Goal: Task Accomplishment & Management: Use online tool/utility

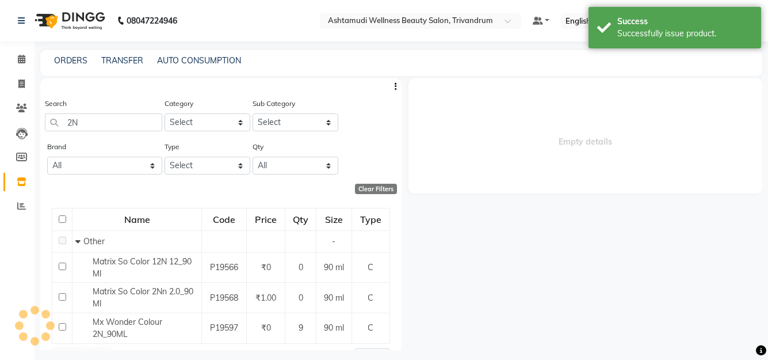
select select
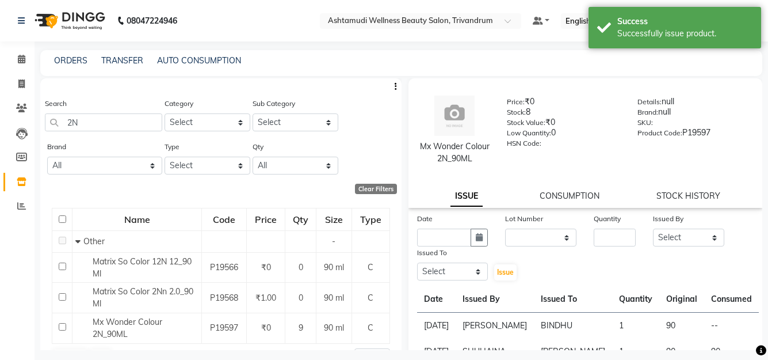
scroll to position [28, 0]
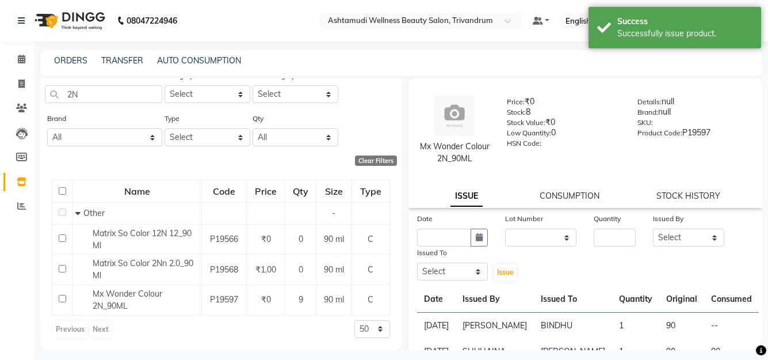
click at [577, 196] on link "CONSUMPTION" at bounding box center [570, 195] width 60 height 10
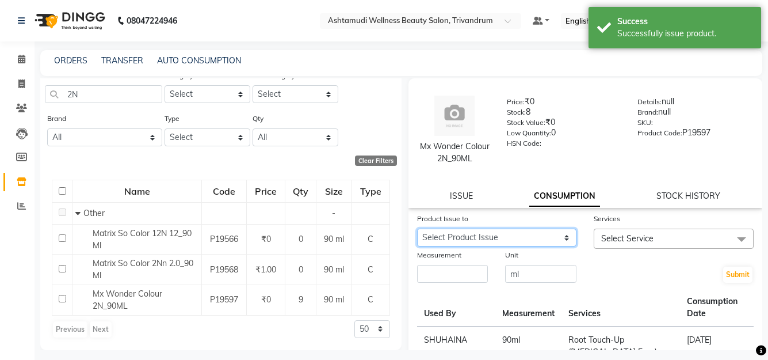
click at [500, 234] on select "Select Product Issue [DATE], Issued to: BINDHU, Balance: 90" at bounding box center [497, 237] width 160 height 18
select select "1203579"
click at [417, 228] on select "Select Product Issue [DATE], Issued to: BINDHU, Balance: 90" at bounding box center [497, 237] width 160 height 18
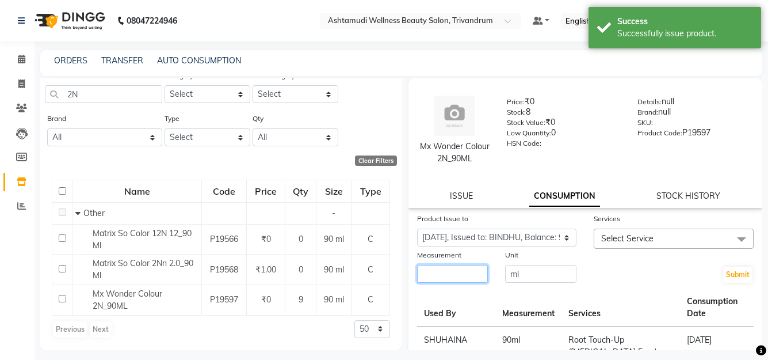
click at [467, 275] on input "number" at bounding box center [452, 274] width 71 height 18
type input "90"
click at [676, 242] on span "Select Service" at bounding box center [674, 238] width 160 height 20
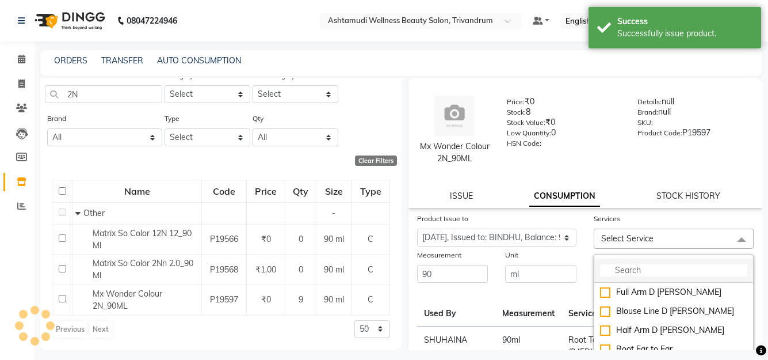
click at [633, 274] on input "multiselect-search" at bounding box center [673, 270] width 147 height 12
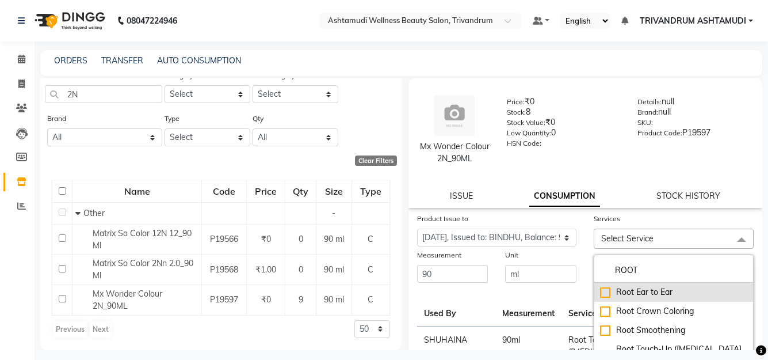
scroll to position [58, 0]
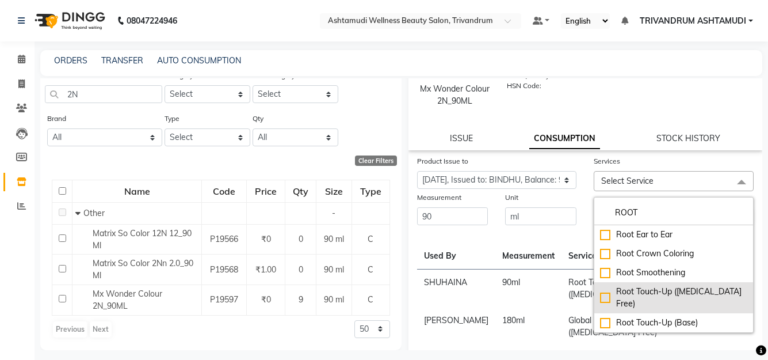
type input "ROOT"
click at [694, 298] on li "Root Touch-Up ([MEDICAL_DATA] Free)" at bounding box center [673, 297] width 159 height 31
checkbox input "true"
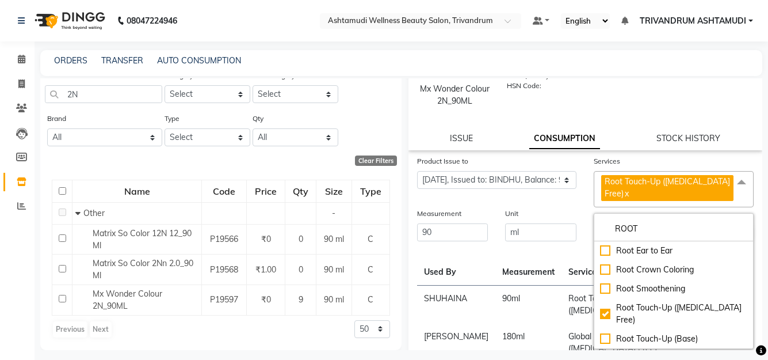
click at [572, 205] on div "Product Issue to Select Product Issue [DATE], Issued to: BINDHU, Balance: 90" at bounding box center [496, 181] width 177 height 52
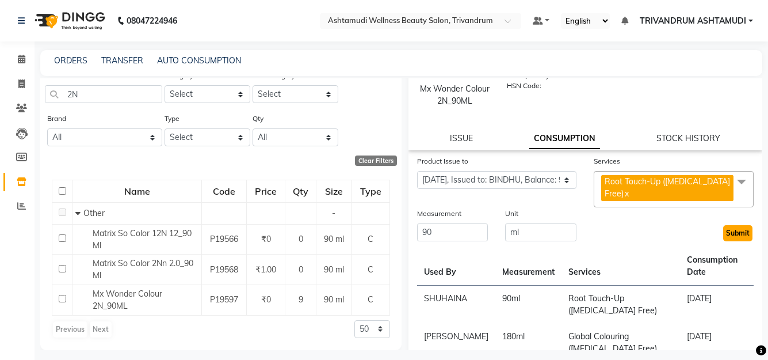
click at [727, 230] on button "Submit" at bounding box center [737, 233] width 29 height 16
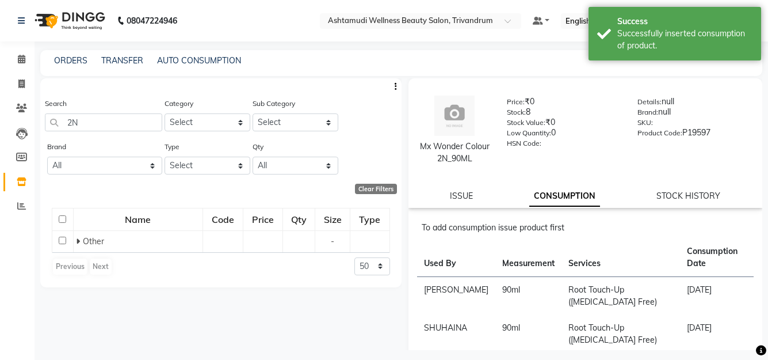
scroll to position [0, 0]
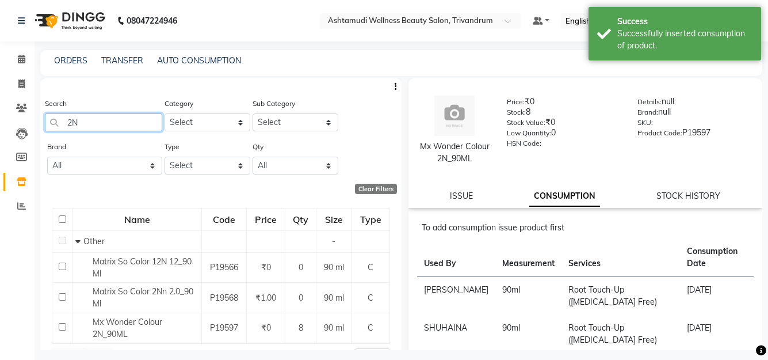
click at [131, 124] on input "2N" at bounding box center [103, 122] width 117 height 18
type input "2"
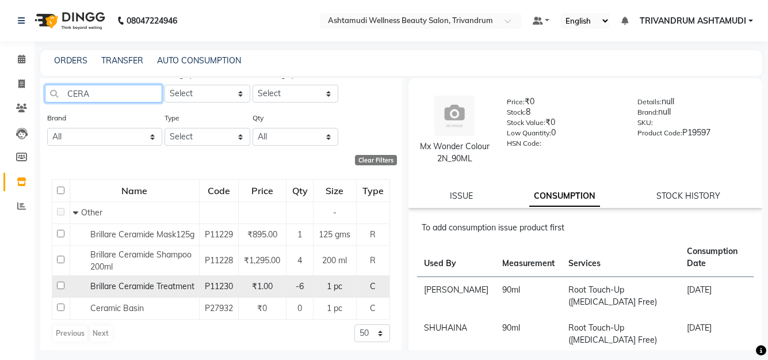
scroll to position [45, 0]
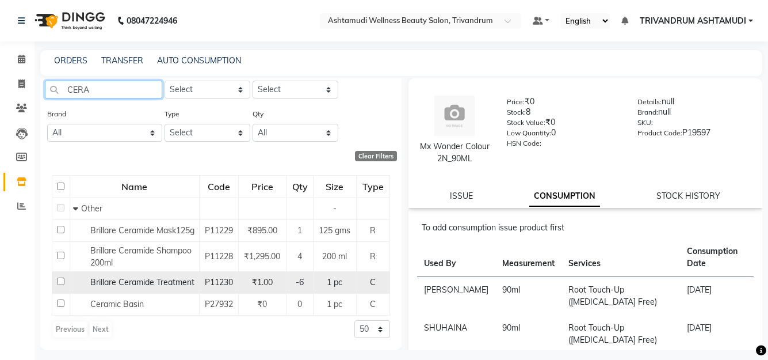
type input "CERA"
click at [200, 283] on td "P11230" at bounding box center [218, 283] width 39 height 22
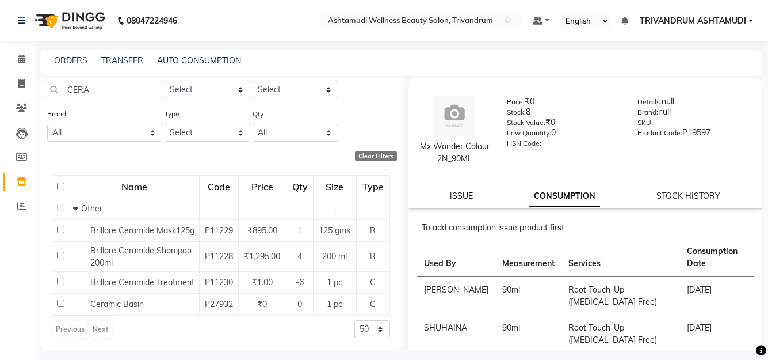
click at [461, 193] on link "ISSUE" at bounding box center [461, 195] width 23 height 10
select select
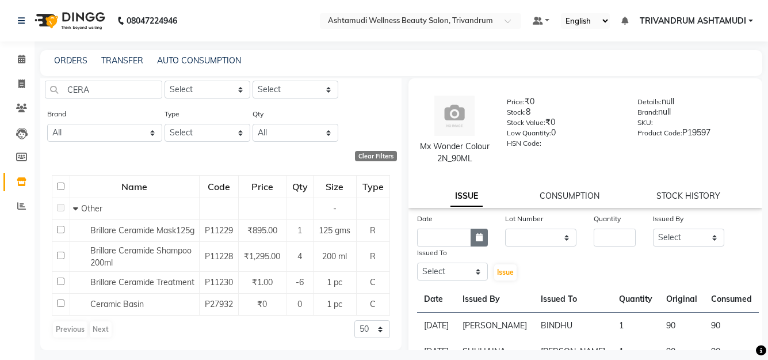
click at [484, 242] on button "button" at bounding box center [479, 237] width 17 height 18
select select "9"
select select "2025"
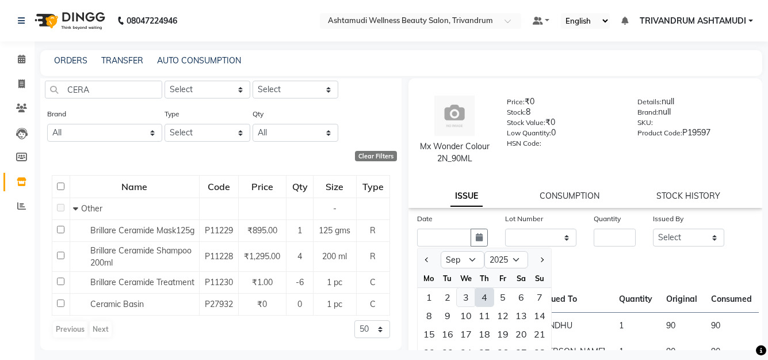
click at [461, 298] on div "3" at bounding box center [466, 297] width 18 height 18
type input "[DATE]"
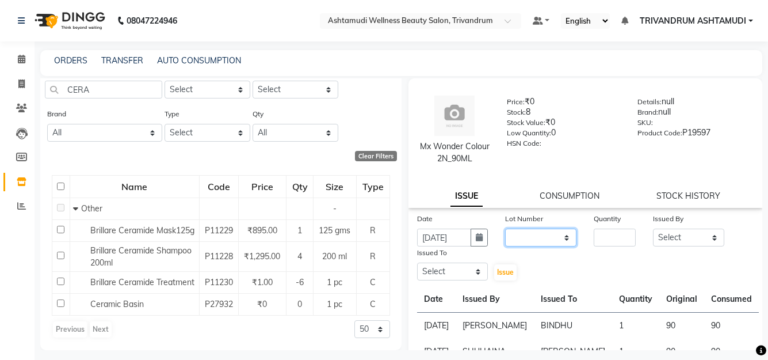
click at [517, 236] on select "None" at bounding box center [540, 237] width 71 height 18
select select "0: null"
click at [505, 228] on select "None" at bounding box center [540, 237] width 71 height 18
click at [644, 227] on div "Issued By Select ANJALI L B BINDHU CHIPPY DHANYA D [PERSON_NAME] [PERSON_NAME] …" at bounding box center [688, 229] width 89 height 34
click at [597, 243] on input "number" at bounding box center [615, 237] width 42 height 18
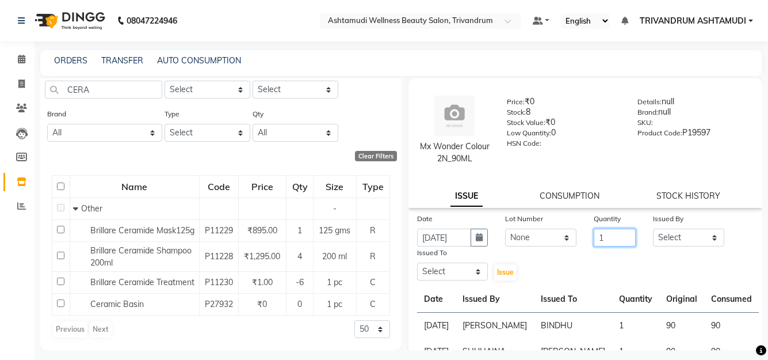
type input "1"
click at [695, 242] on select "Select ANJALI L B BINDHU CHIPPY DHANYA D [PERSON_NAME] [PERSON_NAME] SHUHAINA S…" at bounding box center [688, 237] width 71 height 18
select select "88227"
click at [653, 228] on select "Select ANJALI L B BINDHU CHIPPY DHANYA D [PERSON_NAME] [PERSON_NAME] SHUHAINA S…" at bounding box center [688, 237] width 71 height 18
click at [440, 270] on select "Select ANJALI L B BINDHU CHIPPY DHANYA D [PERSON_NAME] [PERSON_NAME] SHUHAINA S…" at bounding box center [452, 271] width 71 height 18
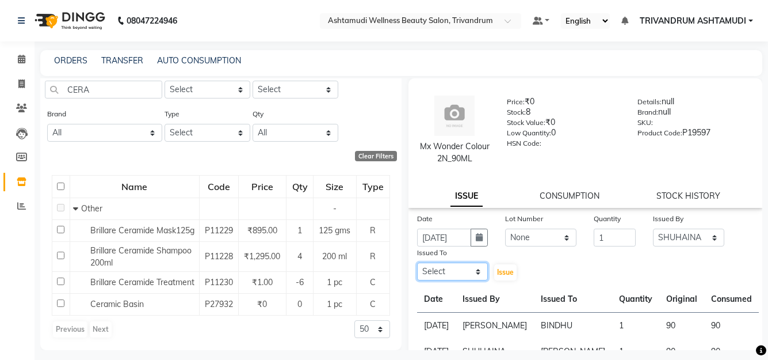
select select "27021"
click at [417, 262] on select "Select ANJALI L B BINDHU CHIPPY DHANYA D [PERSON_NAME] [PERSON_NAME] SHUHAINA S…" at bounding box center [452, 271] width 71 height 18
click at [505, 274] on span "Issue" at bounding box center [505, 271] width 17 height 9
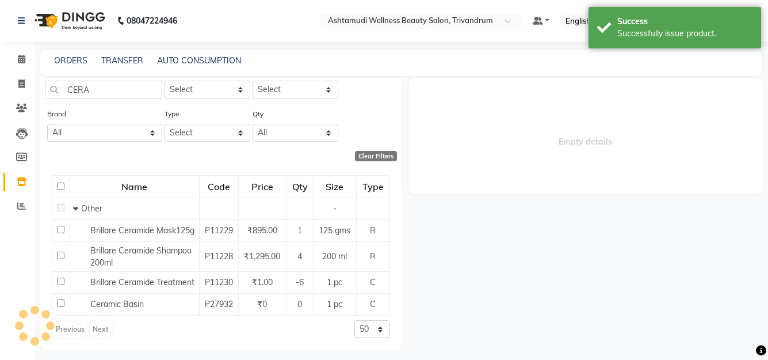
select select
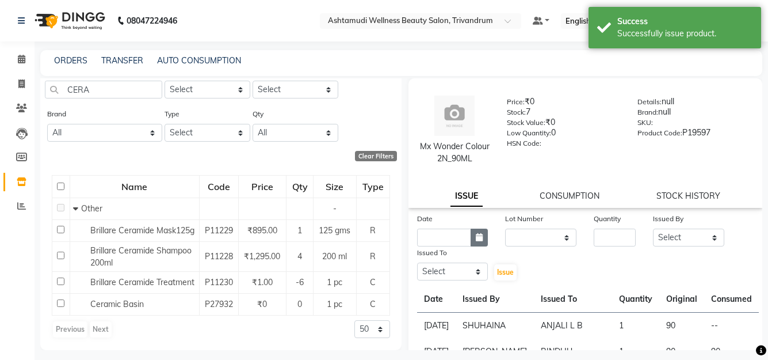
click at [482, 238] on button "button" at bounding box center [479, 237] width 17 height 18
select select "9"
select select "2025"
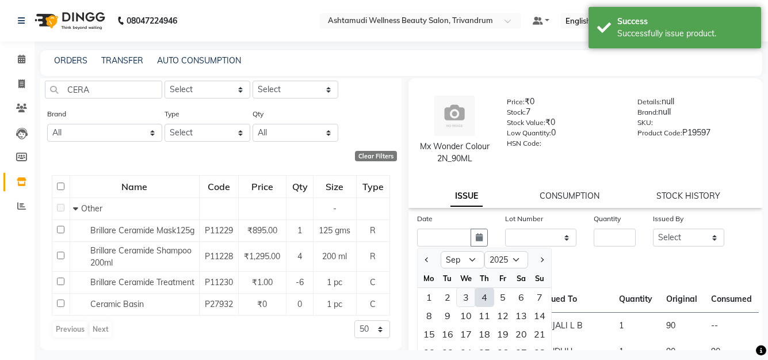
click at [469, 304] on div "3" at bounding box center [466, 297] width 18 height 18
type input "[DATE]"
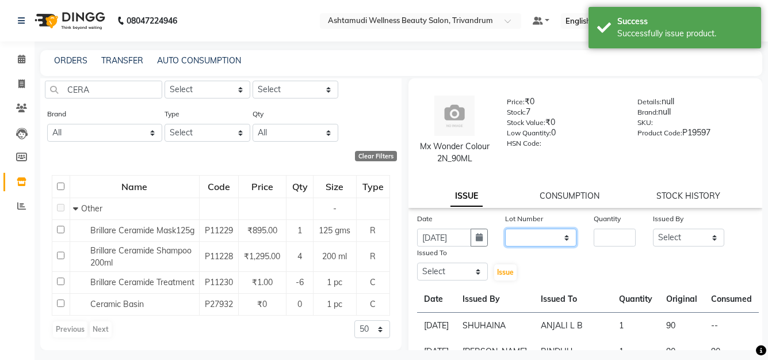
click at [539, 232] on select "None" at bounding box center [540, 237] width 71 height 18
select select "0: null"
click at [505, 228] on select "None" at bounding box center [540, 237] width 71 height 18
click at [618, 243] on input "number" at bounding box center [615, 237] width 42 height 18
type input "1"
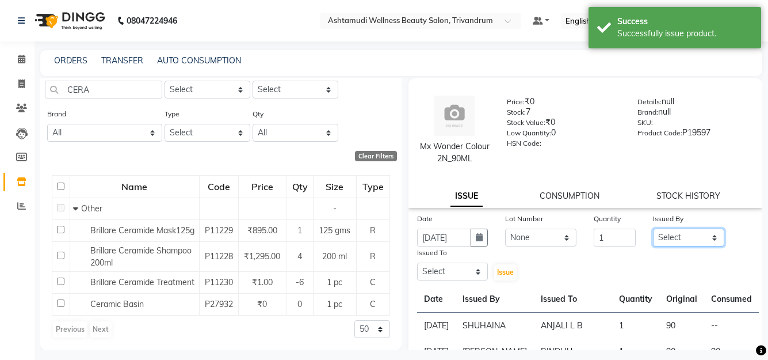
click at [668, 232] on select "Select ANJALI L B BINDHU CHIPPY DHANYA D [PERSON_NAME] [PERSON_NAME] SHUHAINA S…" at bounding box center [688, 237] width 71 height 18
select select "27027"
click at [653, 228] on select "Select ANJALI L B BINDHU CHIPPY DHANYA D [PERSON_NAME] [PERSON_NAME] SHUHAINA S…" at bounding box center [688, 237] width 71 height 18
click at [453, 275] on select "Select ANJALI L B BINDHU CHIPPY DHANYA D [PERSON_NAME] [PERSON_NAME] SHUHAINA S…" at bounding box center [452, 271] width 71 height 18
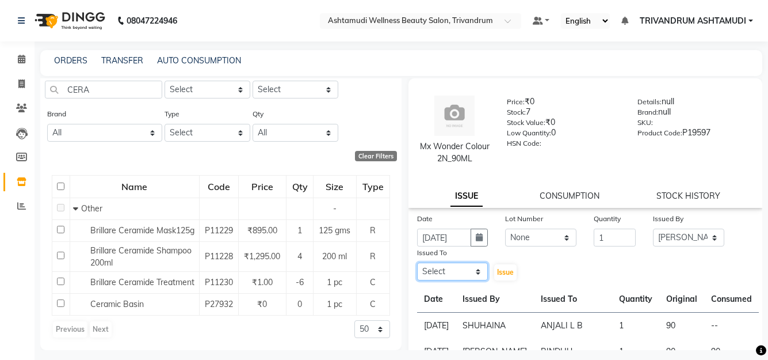
select select "27377"
click at [417, 262] on select "Select ANJALI L B BINDHU CHIPPY DHANYA D [PERSON_NAME] [PERSON_NAME] SHUHAINA S…" at bounding box center [452, 271] width 71 height 18
click at [497, 273] on span "Issue" at bounding box center [505, 271] width 17 height 9
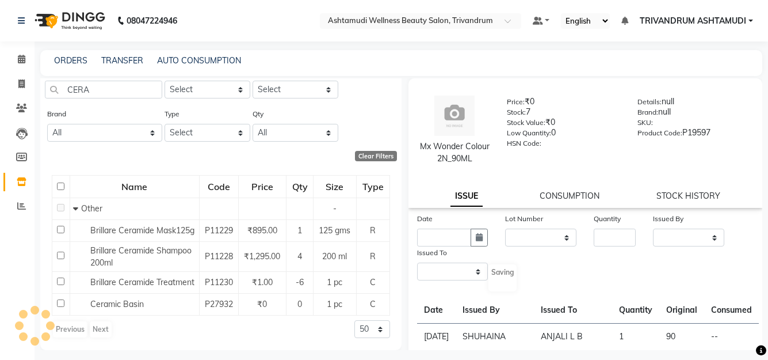
select select
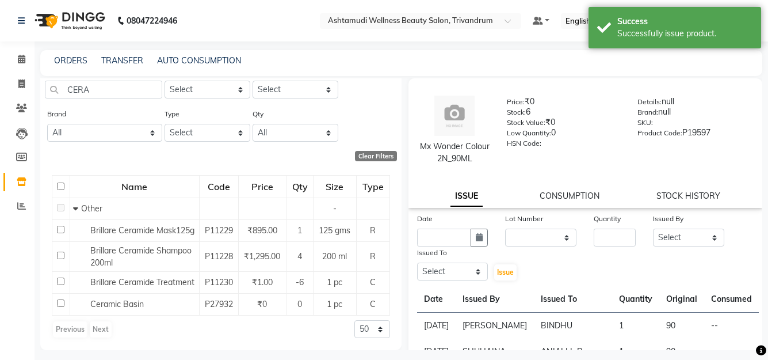
click at [573, 189] on div "Mx Wonder Colour 2N_90ML Price: ₹0 Stock: 6 Stock Value: ₹0 Low Quantity: 0 HSN…" at bounding box center [585, 142] width 354 height 129
click at [571, 190] on div "CONSUMPTION" at bounding box center [570, 196] width 60 height 12
click at [576, 197] on link "CONSUMPTION" at bounding box center [570, 195] width 60 height 10
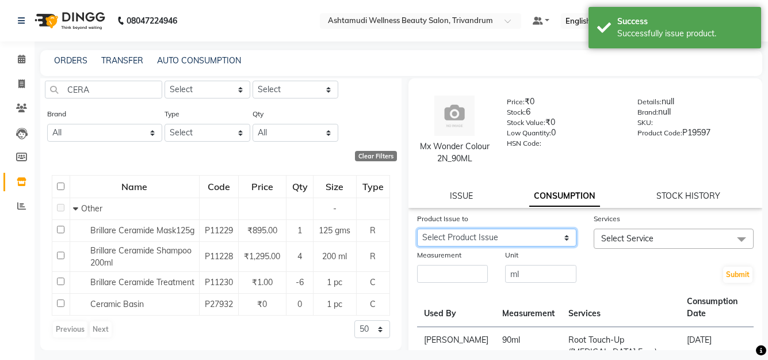
drag, startPoint x: 576, startPoint y: 201, endPoint x: 559, endPoint y: 243, distance: 45.9
click at [561, 230] on select "Select Product Issue [DATE], Issued to: BINDHU, Balance: 90 [DATE], Issued to: …" at bounding box center [497, 237] width 160 height 18
select select "1203581"
click at [417, 228] on select "Select Product Issue [DATE], Issued to: BINDHU, Balance: 90 [DATE], Issued to: …" at bounding box center [497, 237] width 160 height 18
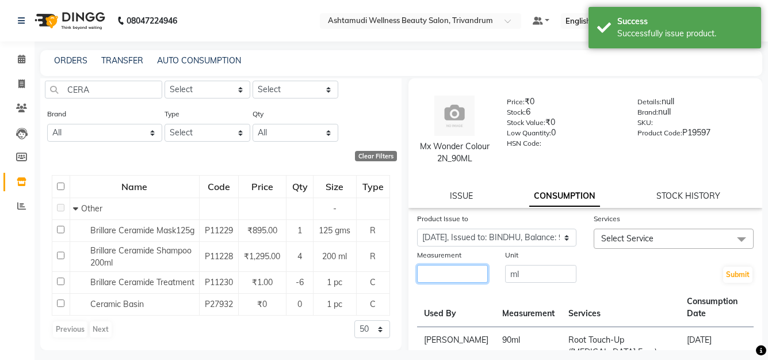
click at [465, 274] on input "number" at bounding box center [452, 274] width 71 height 18
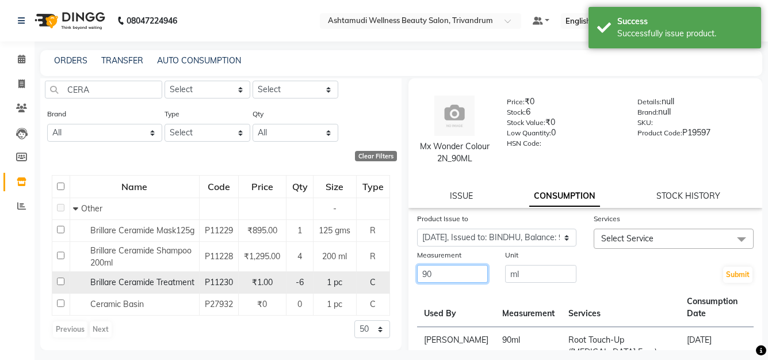
type input "90"
click at [127, 280] on span "Brillare Ceramide Treatment" at bounding box center [142, 282] width 104 height 10
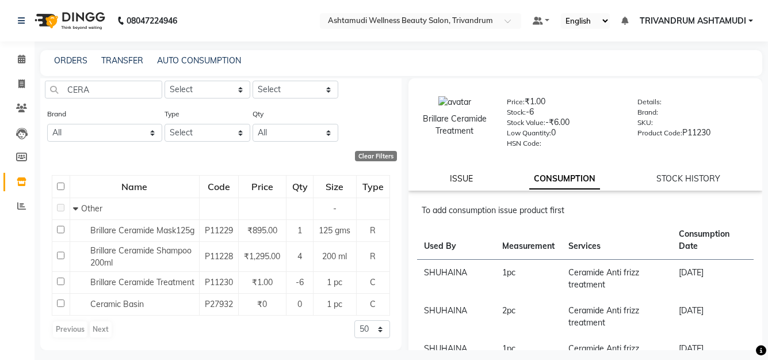
click at [465, 179] on link "ISSUE" at bounding box center [461, 178] width 23 height 10
select select
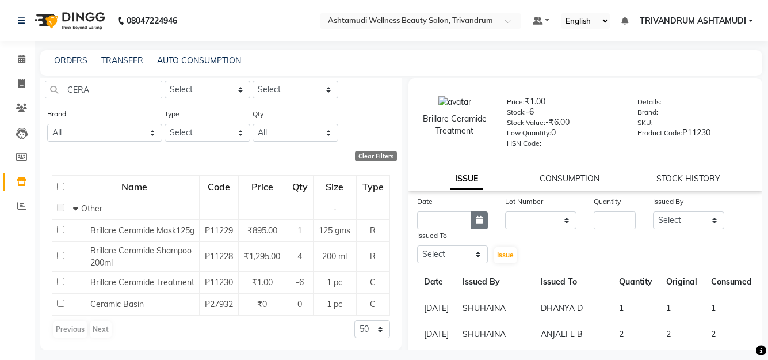
click at [479, 216] on icon "button" at bounding box center [479, 220] width 7 height 8
select select "9"
select select "2025"
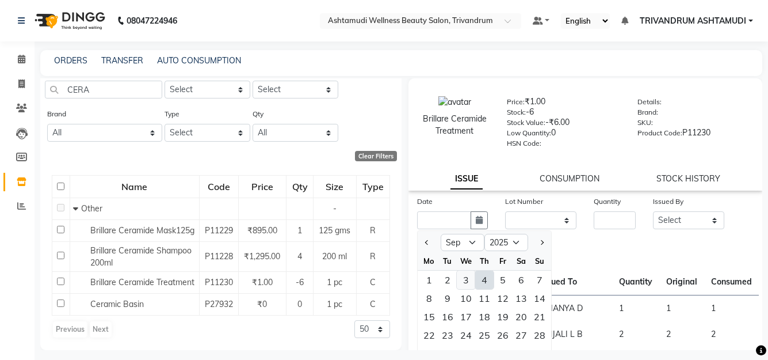
click at [458, 278] on div "3" at bounding box center [466, 279] width 18 height 18
type input "[DATE]"
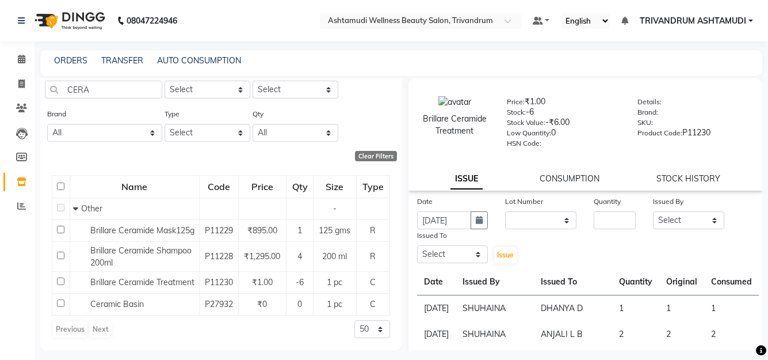
click at [513, 246] on div "Issue" at bounding box center [510, 246] width 29 height 35
click at [529, 243] on div "Date [DATE] Lot Number None Quantity Issued By Select [PERSON_NAME] L B BINDHU …" at bounding box center [585, 229] width 354 height 69
click at [537, 223] on select "None" at bounding box center [540, 220] width 71 height 18
select select "0: null"
click at [505, 211] on select "None" at bounding box center [540, 220] width 71 height 18
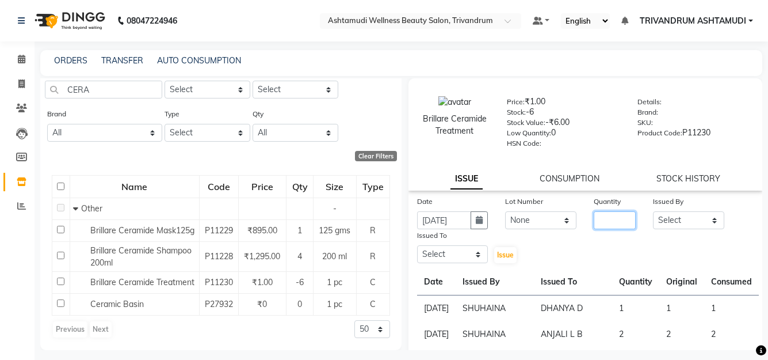
click at [618, 220] on input "number" at bounding box center [615, 220] width 42 height 18
type input "1"
click at [674, 216] on select "Select ANJALI L B BINDHU CHIPPY DHANYA D [PERSON_NAME] [PERSON_NAME] SHUHAINA S…" at bounding box center [688, 220] width 71 height 18
select select "88227"
click at [653, 211] on select "Select ANJALI L B BINDHU CHIPPY DHANYA D [PERSON_NAME] [PERSON_NAME] SHUHAINA S…" at bounding box center [688, 220] width 71 height 18
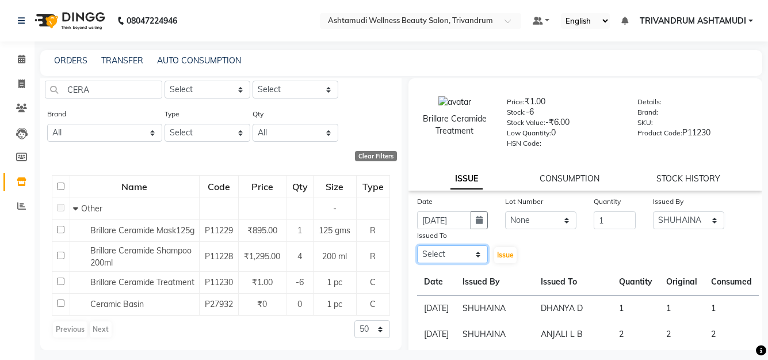
click at [441, 255] on select "Select ANJALI L B BINDHU CHIPPY DHANYA D [PERSON_NAME] [PERSON_NAME] SHUHAINA S…" at bounding box center [452, 254] width 71 height 18
select select "27377"
click at [417, 245] on select "Select ANJALI L B BINDHU CHIPPY DHANYA D [PERSON_NAME] [PERSON_NAME] SHUHAINA S…" at bounding box center [452, 254] width 71 height 18
click at [503, 257] on span "Issue" at bounding box center [505, 254] width 17 height 9
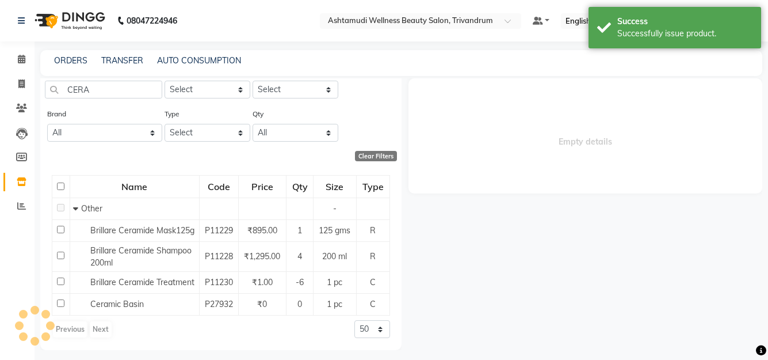
select select
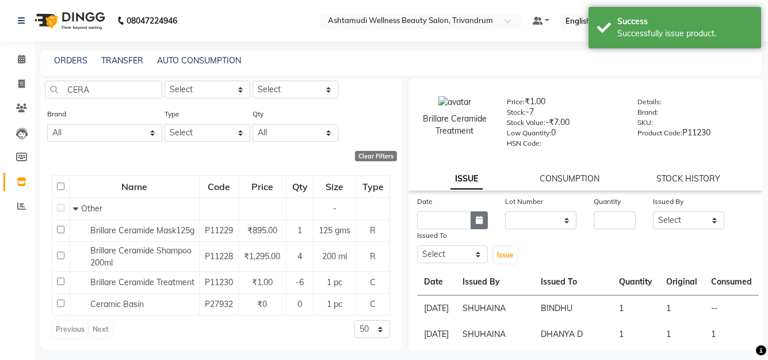
click at [487, 224] on div "Date" at bounding box center [452, 212] width 89 height 34
click at [480, 224] on button "button" at bounding box center [479, 220] width 17 height 18
select select "9"
select select "2025"
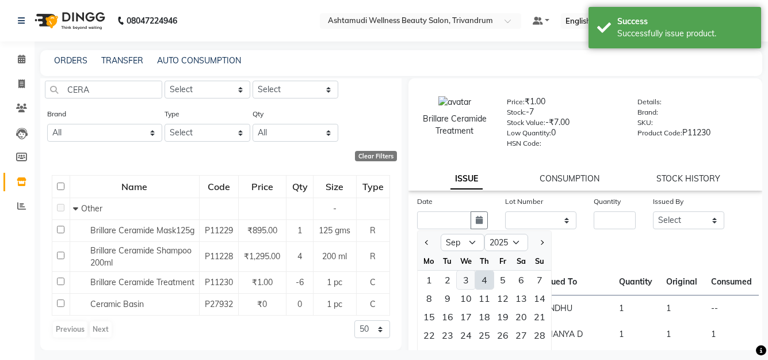
click at [460, 280] on div "3" at bounding box center [466, 279] width 18 height 18
type input "[DATE]"
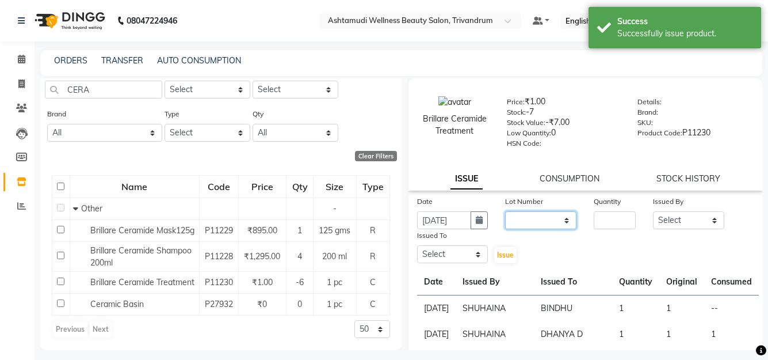
click at [557, 224] on select "None" at bounding box center [540, 220] width 71 height 18
select select "0: null"
click at [505, 211] on select "None" at bounding box center [540, 220] width 71 height 18
click at [633, 225] on div "Quantity" at bounding box center [614, 212] width 59 height 34
click at [622, 224] on input "number" at bounding box center [615, 220] width 42 height 18
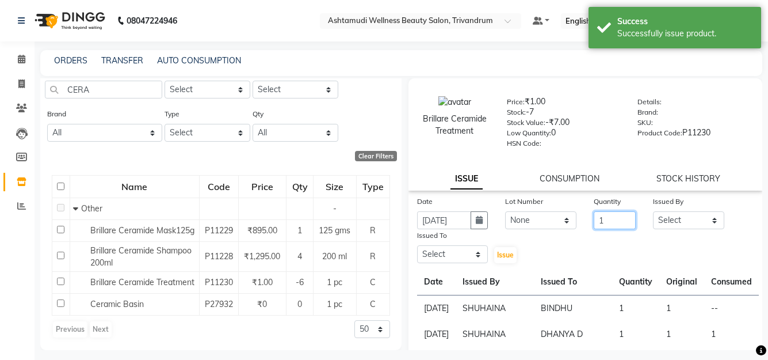
type input "1"
click at [653, 220] on select "Select ANJALI L B BINDHU CHIPPY DHANYA D [PERSON_NAME] [PERSON_NAME] SHUHAINA S…" at bounding box center [688, 220] width 71 height 18
select select "27027"
click at [653, 211] on select "Select ANJALI L B BINDHU CHIPPY DHANYA D [PERSON_NAME] [PERSON_NAME] SHUHAINA S…" at bounding box center [688, 220] width 71 height 18
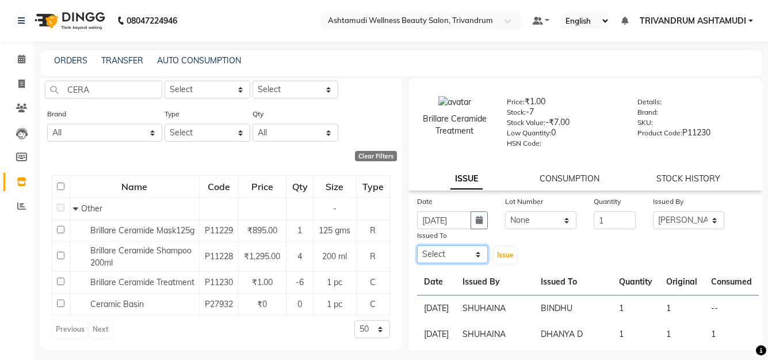
click at [439, 253] on select "Select ANJALI L B BINDHU CHIPPY DHANYA D [PERSON_NAME] [PERSON_NAME] SHUHAINA S…" at bounding box center [452, 254] width 71 height 18
select select "27021"
click at [417, 245] on select "Select ANJALI L B BINDHU CHIPPY DHANYA D [PERSON_NAME] [PERSON_NAME] SHUHAINA S…" at bounding box center [452, 254] width 71 height 18
click at [501, 253] on span "Issue" at bounding box center [505, 254] width 17 height 9
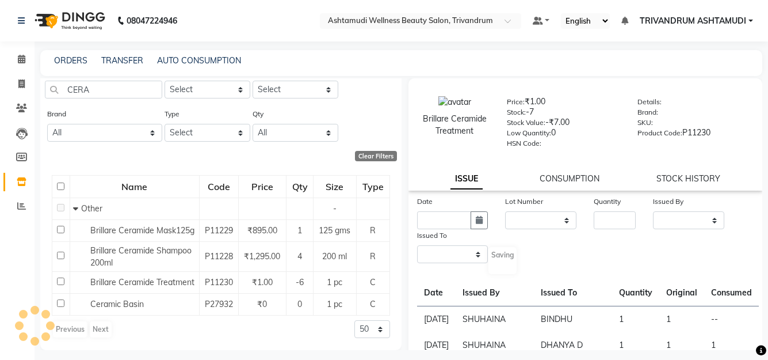
select select
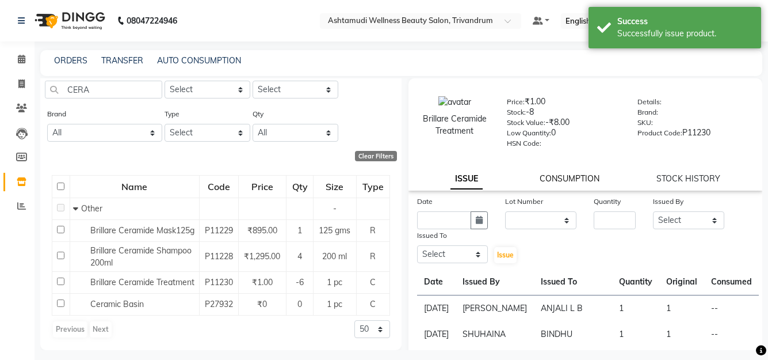
click at [569, 177] on link "CONSUMPTION" at bounding box center [570, 178] width 60 height 10
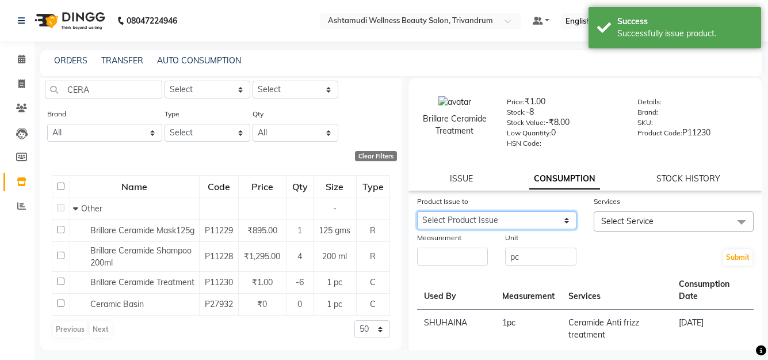
drag, startPoint x: 552, startPoint y: 213, endPoint x: 545, endPoint y: 227, distance: 15.7
click at [552, 213] on select "Select Product Issue [DATE], Issued to: [PERSON_NAME] L B , Balance: 1 [DATE], …" at bounding box center [497, 220] width 160 height 18
select select "1203583"
click at [417, 211] on select "Select Product Issue [DATE], Issued to: [PERSON_NAME] L B , Balance: 1 [DATE], …" at bounding box center [497, 220] width 160 height 18
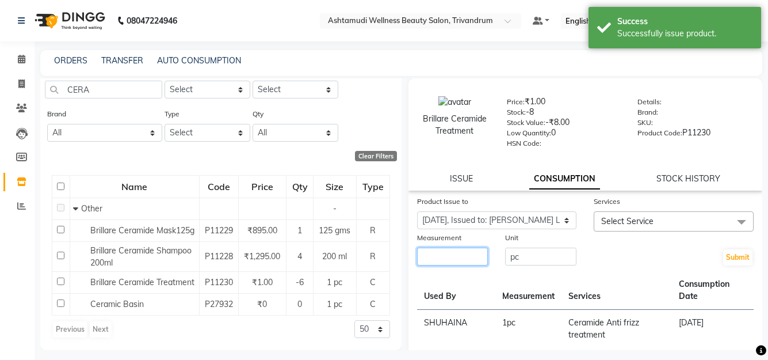
click at [478, 259] on input "number" at bounding box center [452, 256] width 71 height 18
type input "1"
click at [652, 220] on span "Select Service" at bounding box center [674, 221] width 160 height 20
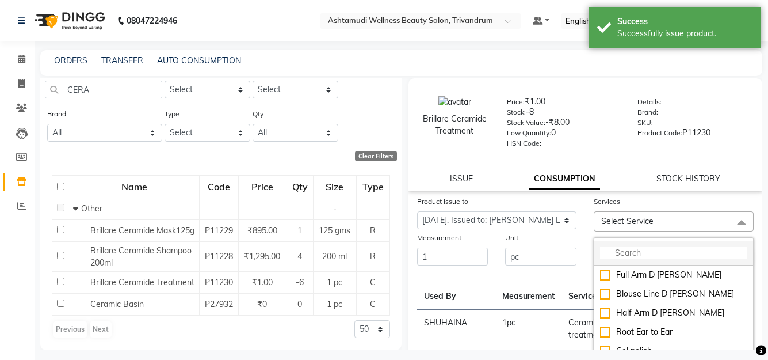
click at [634, 254] on input "multiselect-search" at bounding box center [673, 253] width 147 height 12
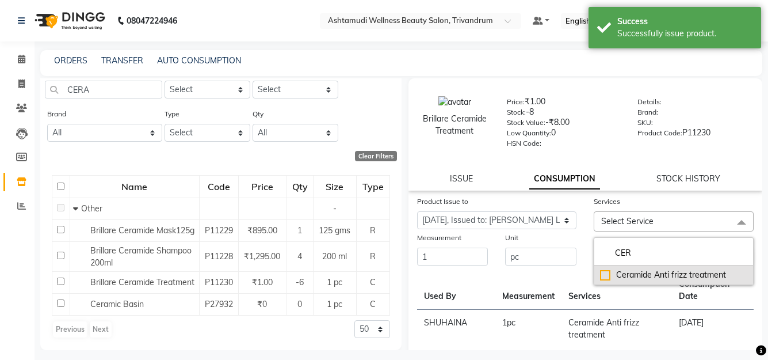
type input "CER"
click at [624, 273] on div "Ceramide Anti frizz treatment" at bounding box center [673, 275] width 147 height 12
checkbox input "true"
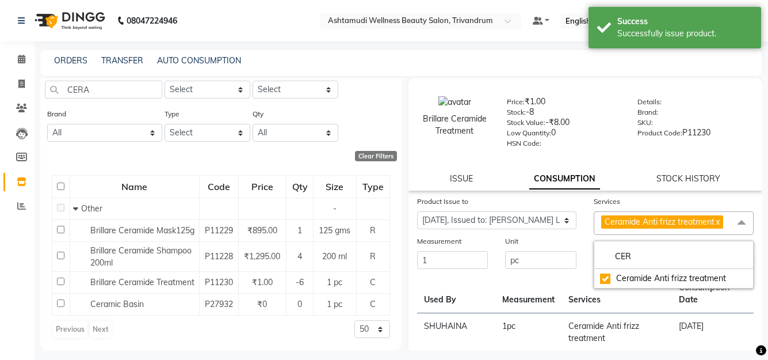
click at [594, 242] on div "CER Ceramide Anti frizz treatment" at bounding box center [674, 264] width 160 height 48
click at [565, 240] on div "Unit" at bounding box center [540, 243] width 71 height 16
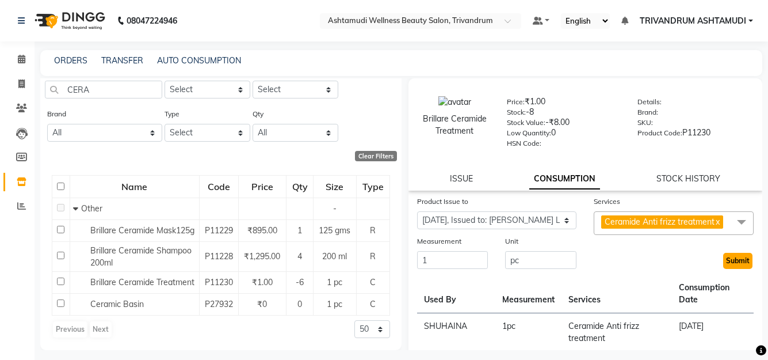
click at [723, 265] on button "Submit" at bounding box center [737, 261] width 29 height 16
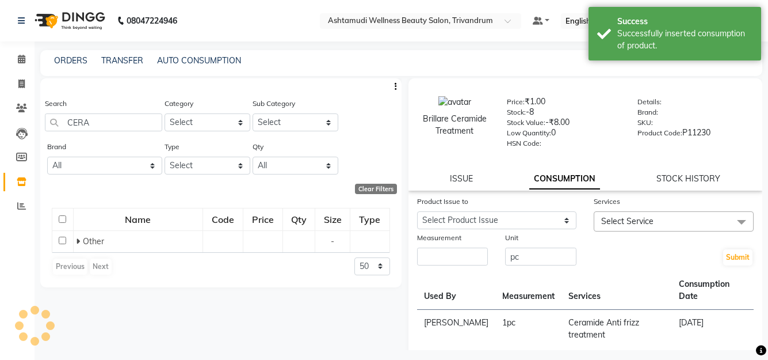
scroll to position [0, 0]
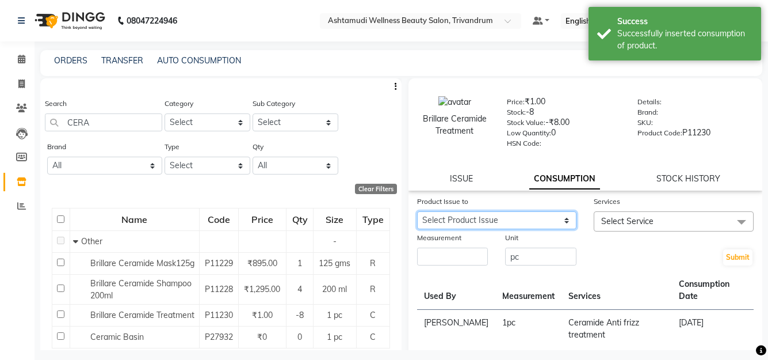
click at [501, 222] on select "Select Product Issue [DATE], Issued to: BINDHU, Balance: 1" at bounding box center [497, 220] width 160 height 18
select select "1203582"
click at [417, 211] on select "Select Product Issue [DATE], Issued to: BINDHU, Balance: 1" at bounding box center [497, 220] width 160 height 18
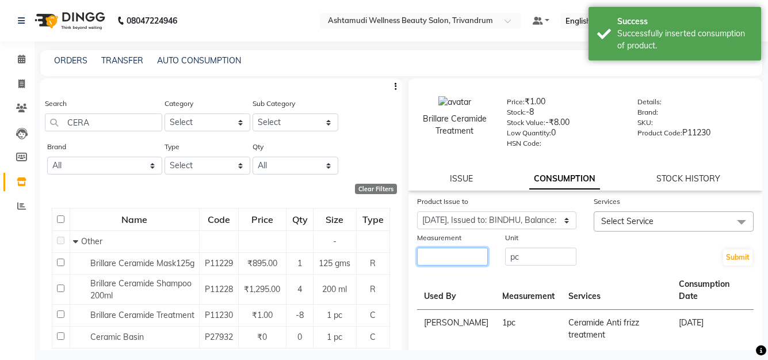
click at [455, 257] on input "number" at bounding box center [452, 256] width 71 height 18
type input "1"
click at [667, 217] on span "Select Service" at bounding box center [674, 221] width 160 height 20
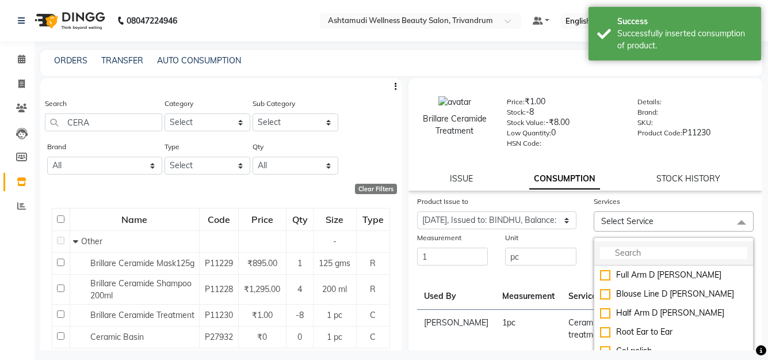
click at [649, 250] on input "multiselect-search" at bounding box center [673, 253] width 147 height 12
type input "X"
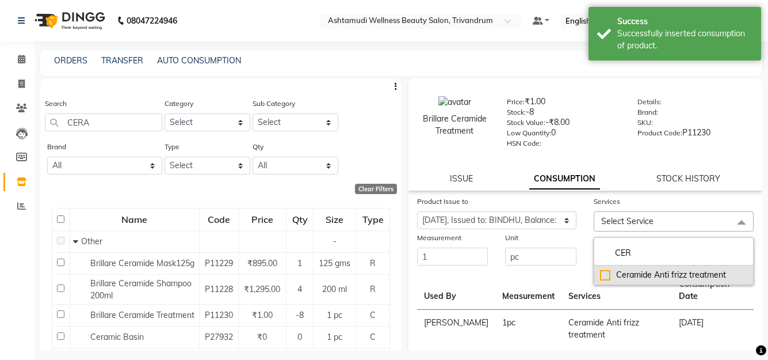
type input "CER"
click at [659, 272] on div "Ceramide Anti frizz treatment" at bounding box center [673, 275] width 147 height 12
checkbox input "true"
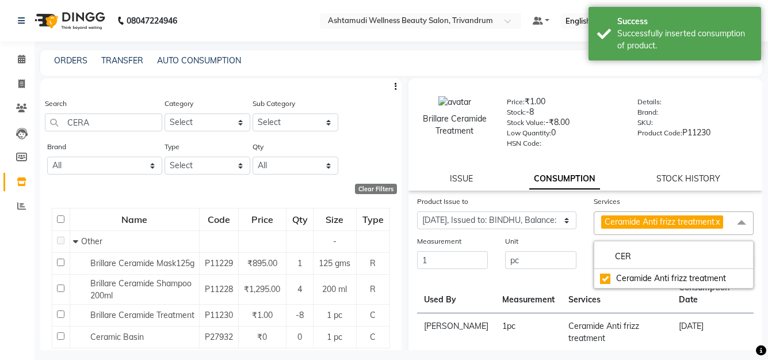
click at [561, 280] on th "Services" at bounding box center [616, 293] width 110 height 39
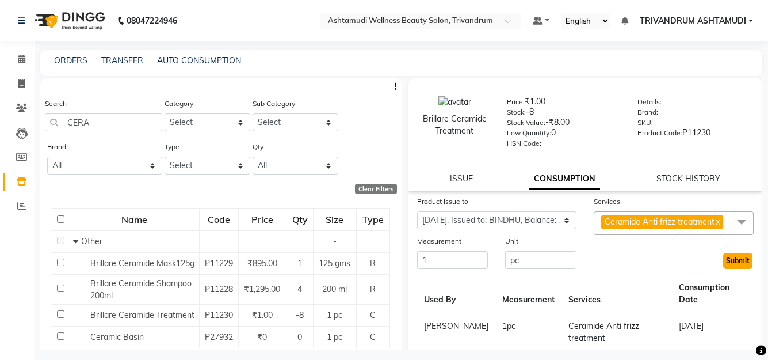
click at [735, 265] on button "Submit" at bounding box center [737, 261] width 29 height 16
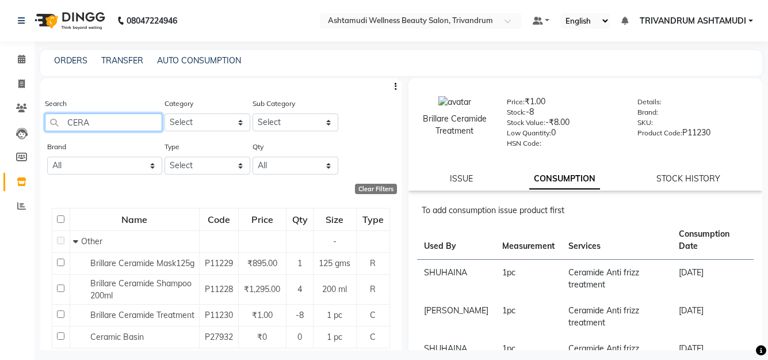
drag, startPoint x: 128, startPoint y: 114, endPoint x: -5, endPoint y: 114, distance: 132.9
click at [0, 114] on html "08047224946 Select Location × Ashtamudi Wellness Beauty Salon, Trivandrum Defau…" at bounding box center [384, 180] width 768 height 360
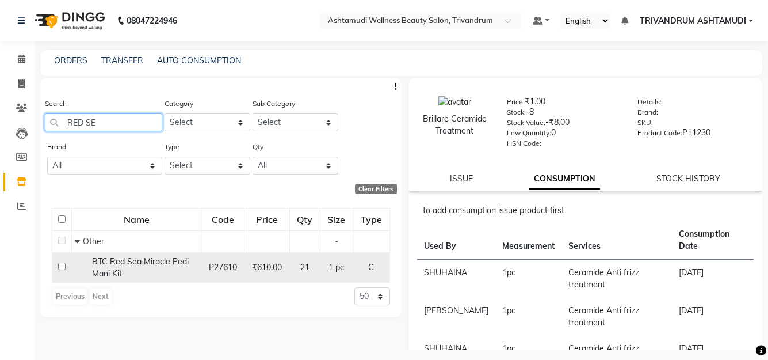
type input "RED SE"
click at [141, 268] on div "BTC Red Sea Miracle Pedi Mani Kit" at bounding box center [136, 267] width 123 height 24
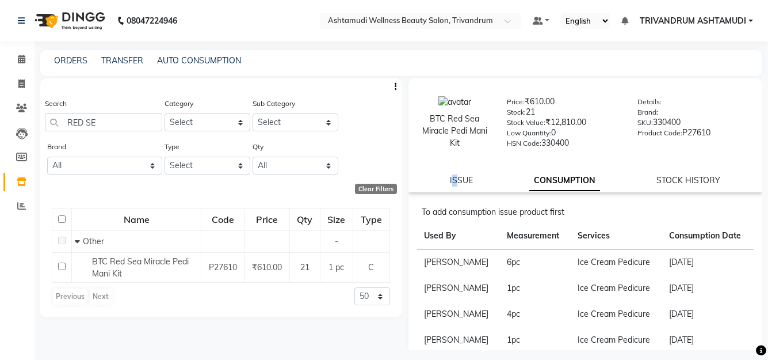
drag, startPoint x: 453, startPoint y: 174, endPoint x: 457, endPoint y: 190, distance: 17.0
click at [454, 174] on div "ISSUE" at bounding box center [461, 180] width 23 height 12
click at [465, 177] on link "ISSUE" at bounding box center [461, 180] width 23 height 10
select select
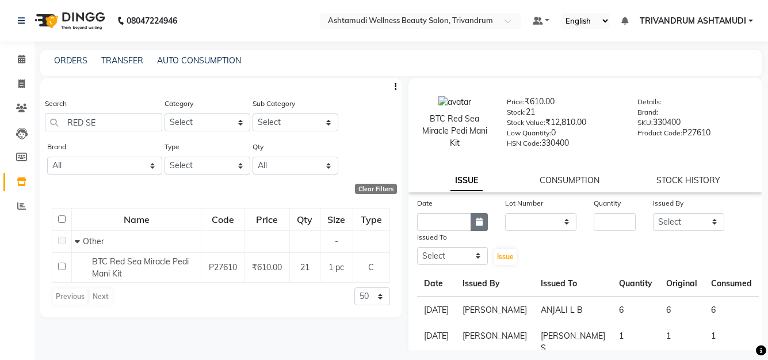
click at [479, 221] on icon "button" at bounding box center [479, 221] width 7 height 8
select select "9"
select select "2025"
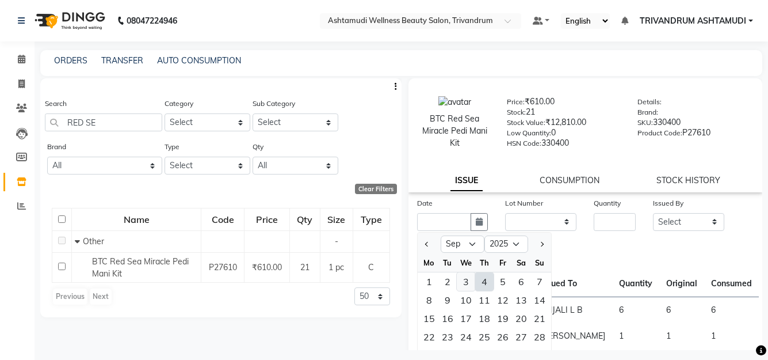
click at [464, 279] on div "3" at bounding box center [466, 281] width 18 height 18
type input "[DATE]"
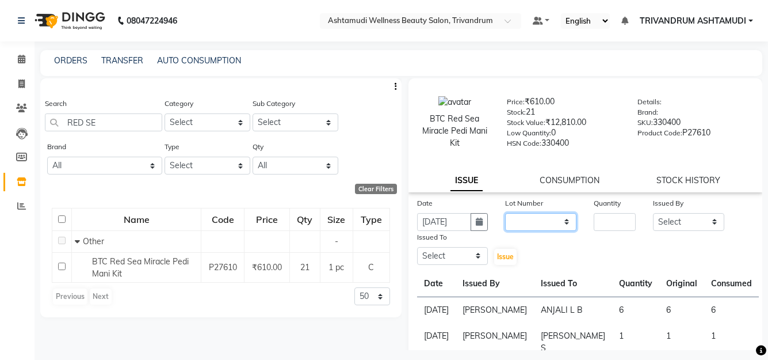
click at [534, 227] on select "None" at bounding box center [540, 222] width 71 height 18
select select "0: null"
click at [505, 213] on select "None" at bounding box center [540, 222] width 71 height 18
click at [615, 223] on input "number" at bounding box center [615, 222] width 42 height 18
type input "1"
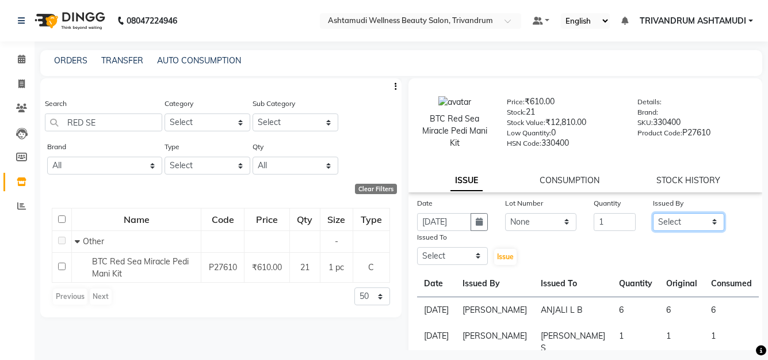
click at [657, 223] on select "Select ANJALI L B BINDHU CHIPPY DHANYA D [PERSON_NAME] [PERSON_NAME] SHUHAINA S…" at bounding box center [688, 222] width 71 height 18
select select "88227"
click at [653, 213] on select "Select ANJALI L B BINDHU CHIPPY DHANYA D [PERSON_NAME] [PERSON_NAME] SHUHAINA S…" at bounding box center [688, 222] width 71 height 18
click at [422, 261] on select "Select ANJALI L B BINDHU CHIPPY DHANYA D [PERSON_NAME] [PERSON_NAME] SHUHAINA S…" at bounding box center [452, 256] width 71 height 18
select select "52027"
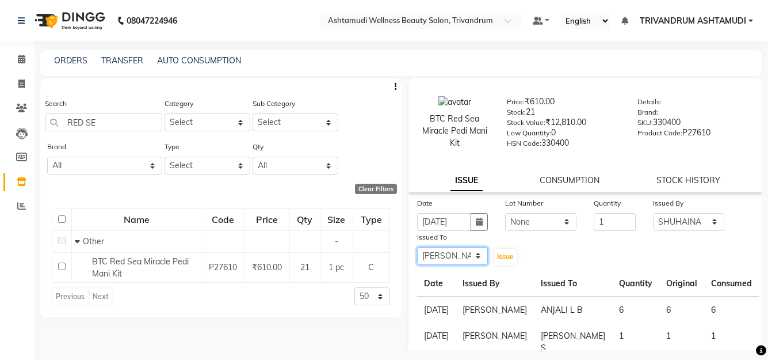
click at [417, 247] on select "Select ANJALI L B BINDHU CHIPPY DHANYA D [PERSON_NAME] [PERSON_NAME] SHUHAINA S…" at bounding box center [452, 256] width 71 height 18
click at [501, 255] on span "Issue" at bounding box center [505, 256] width 17 height 9
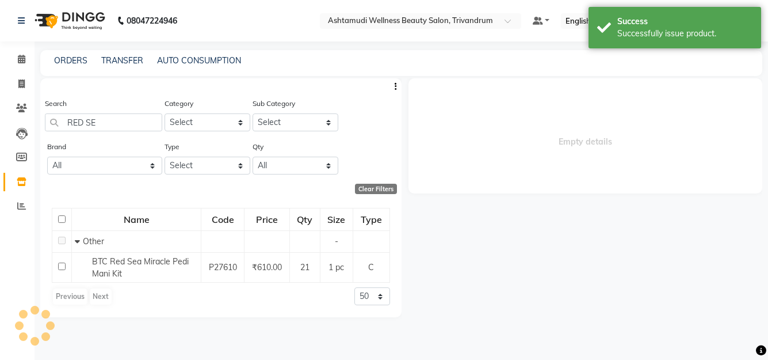
select select
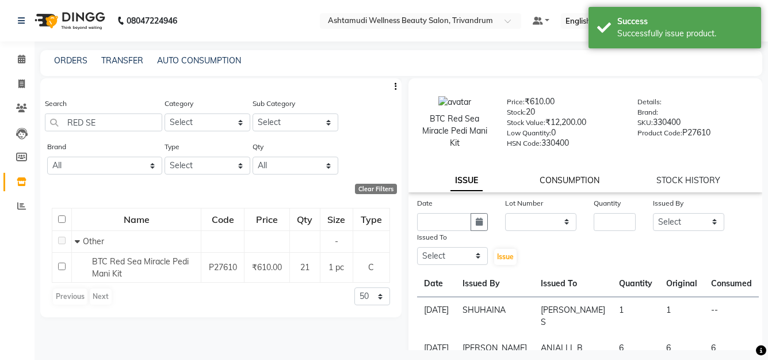
click at [572, 183] on link "CONSUMPTION" at bounding box center [570, 180] width 60 height 10
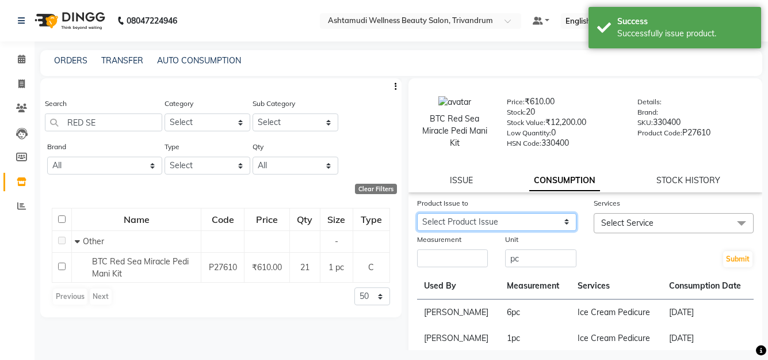
click at [498, 224] on select "Select Product Issue [DATE], Issued to: [PERSON_NAME] S, Balance: 1" at bounding box center [497, 222] width 160 height 18
select select "1203584"
click at [417, 213] on select "Select Product Issue [DATE], Issued to: [PERSON_NAME] S, Balance: 1" at bounding box center [497, 222] width 160 height 18
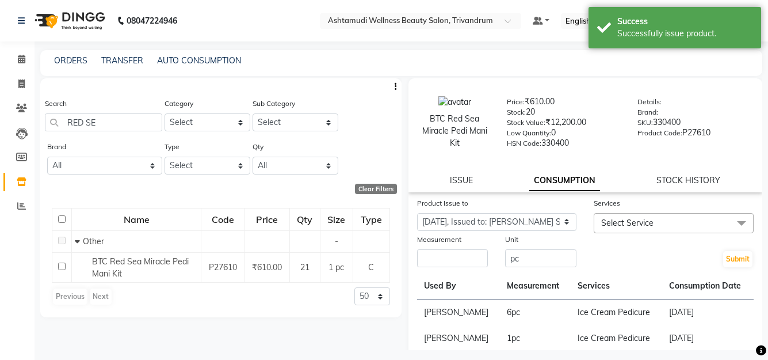
click at [640, 224] on span "Select Service" at bounding box center [627, 222] width 52 height 10
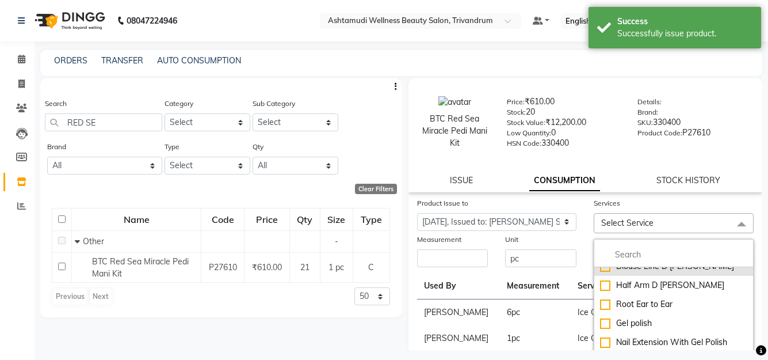
scroll to position [58, 0]
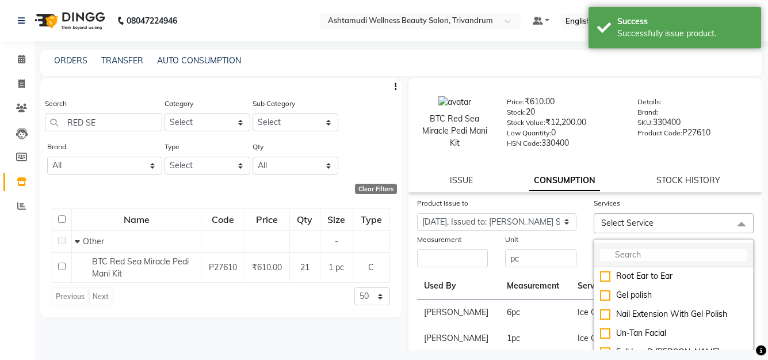
click at [615, 257] on input "multiselect-search" at bounding box center [673, 254] width 147 height 12
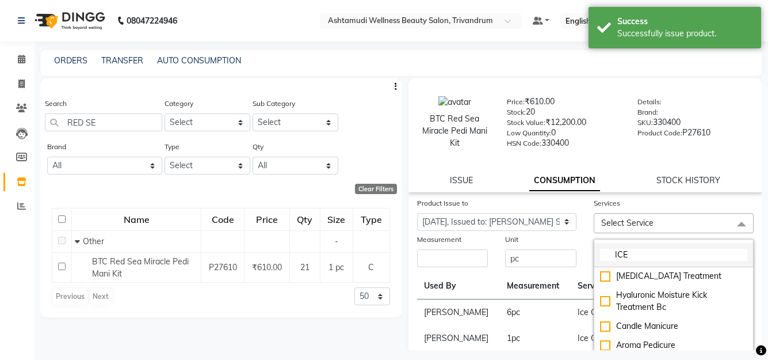
scroll to position [0, 0]
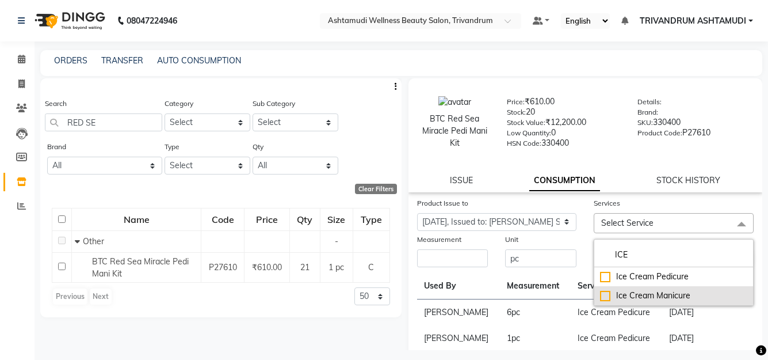
type input "ICE"
click at [640, 296] on div "Ice Cream Manicure" at bounding box center [673, 295] width 147 height 12
checkbox input "true"
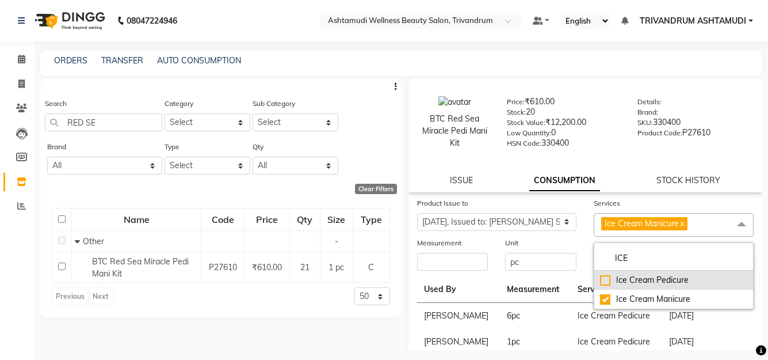
click at [600, 281] on div "Ice Cream Pedicure" at bounding box center [673, 280] width 147 height 12
checkbox input "true"
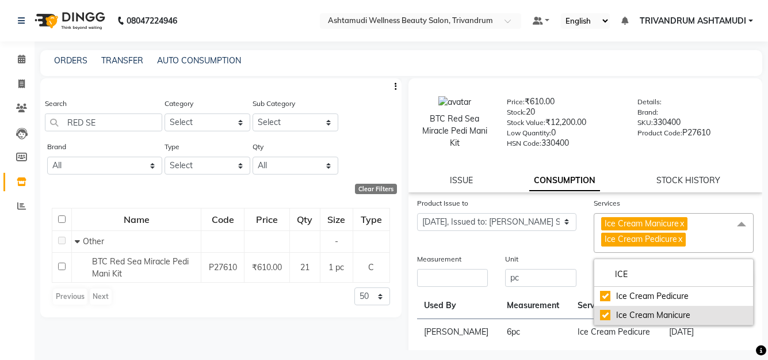
click at [600, 318] on div "Ice Cream Manicure" at bounding box center [673, 315] width 147 height 12
checkbox input "false"
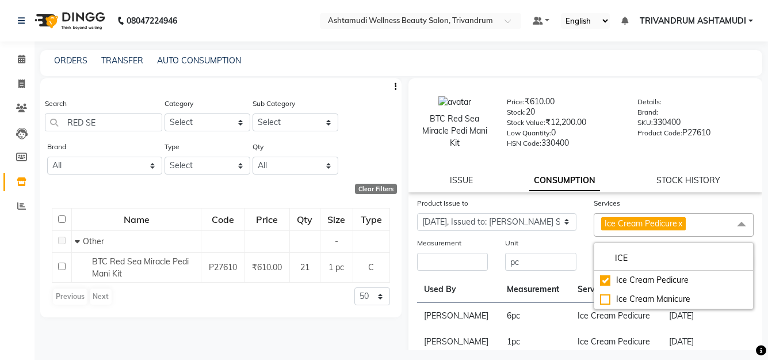
click at [579, 247] on div "Unit pc" at bounding box center [540, 253] width 89 height 35
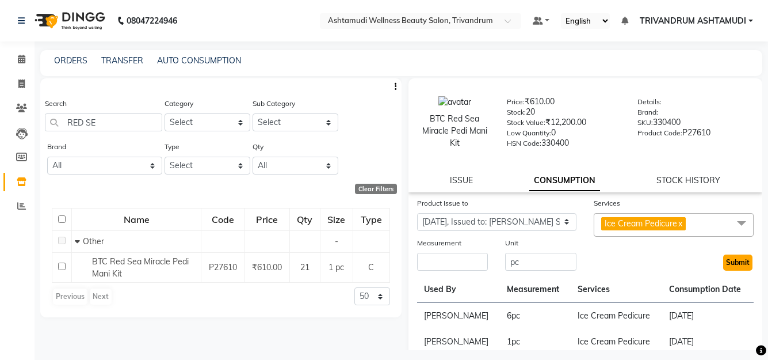
click at [728, 264] on button "Submit" at bounding box center [737, 262] width 29 height 16
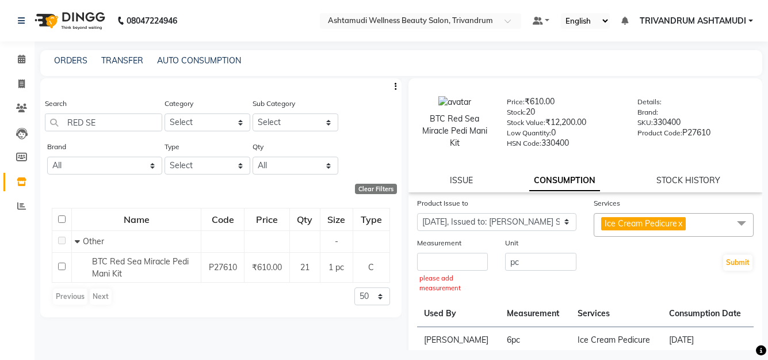
click at [637, 251] on div "Submit" at bounding box center [673, 265] width 177 height 59
click at [446, 257] on input "number" at bounding box center [452, 262] width 71 height 18
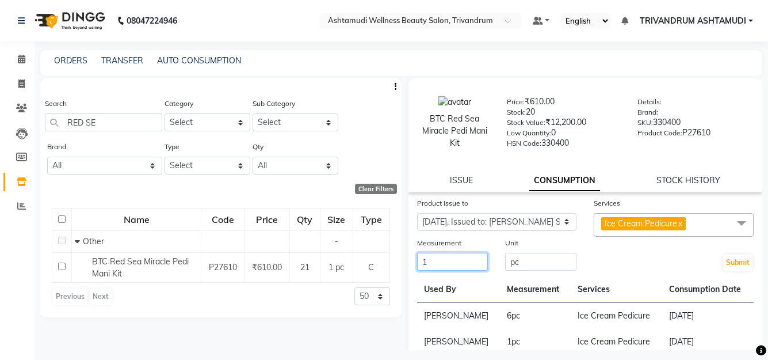
type input "1"
click at [625, 269] on div "Submit" at bounding box center [673, 253] width 177 height 35
click at [724, 260] on button "Submit" at bounding box center [737, 262] width 29 height 16
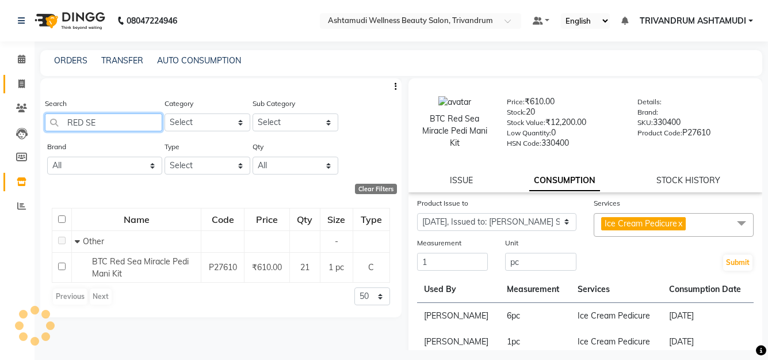
drag, startPoint x: 143, startPoint y: 128, endPoint x: 24, endPoint y: 82, distance: 127.4
click at [0, 79] on html "08047224946 Select Location × Ashtamudi Wellness Beauty Salon, Trivandrum Defau…" at bounding box center [384, 180] width 768 height 360
type input "CERA"
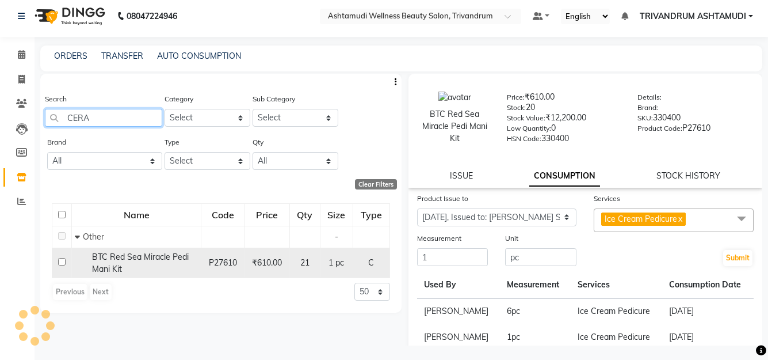
scroll to position [7, 0]
